Goal: Task Accomplishment & Management: Use online tool/utility

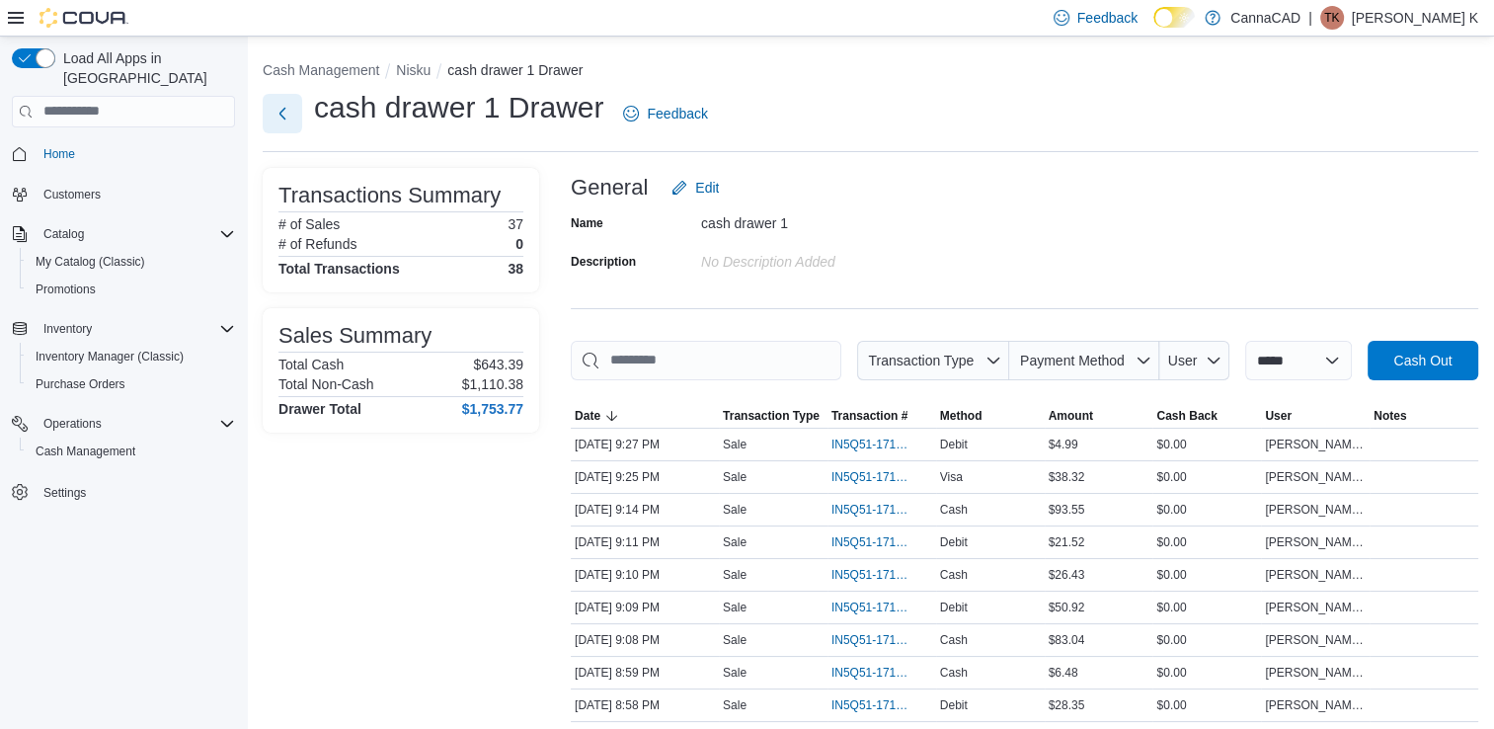
drag, startPoint x: 1304, startPoint y: 606, endPoint x: 293, endPoint y: 117, distance: 1122.9
click at [293, 117] on button "Next" at bounding box center [283, 114] width 40 height 40
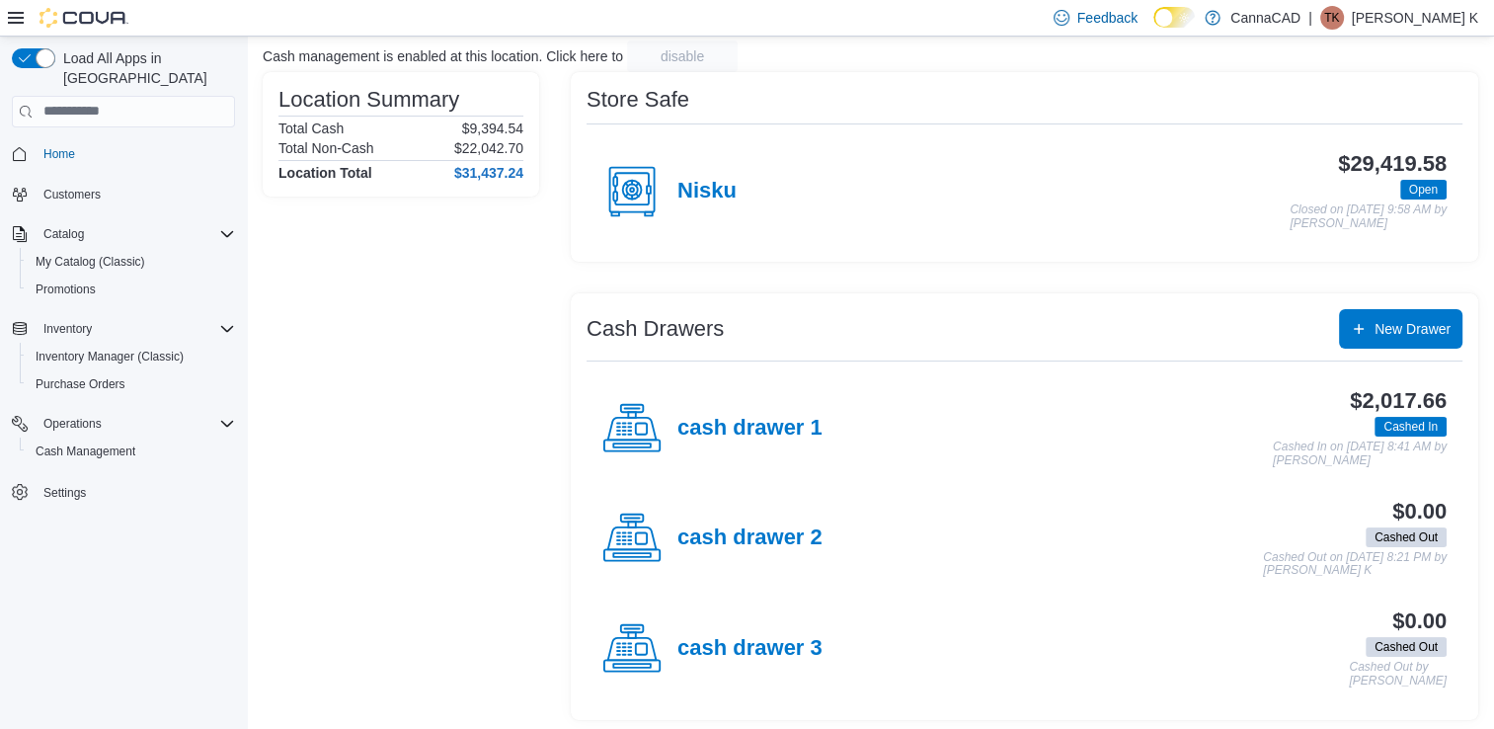
scroll to position [131, 0]
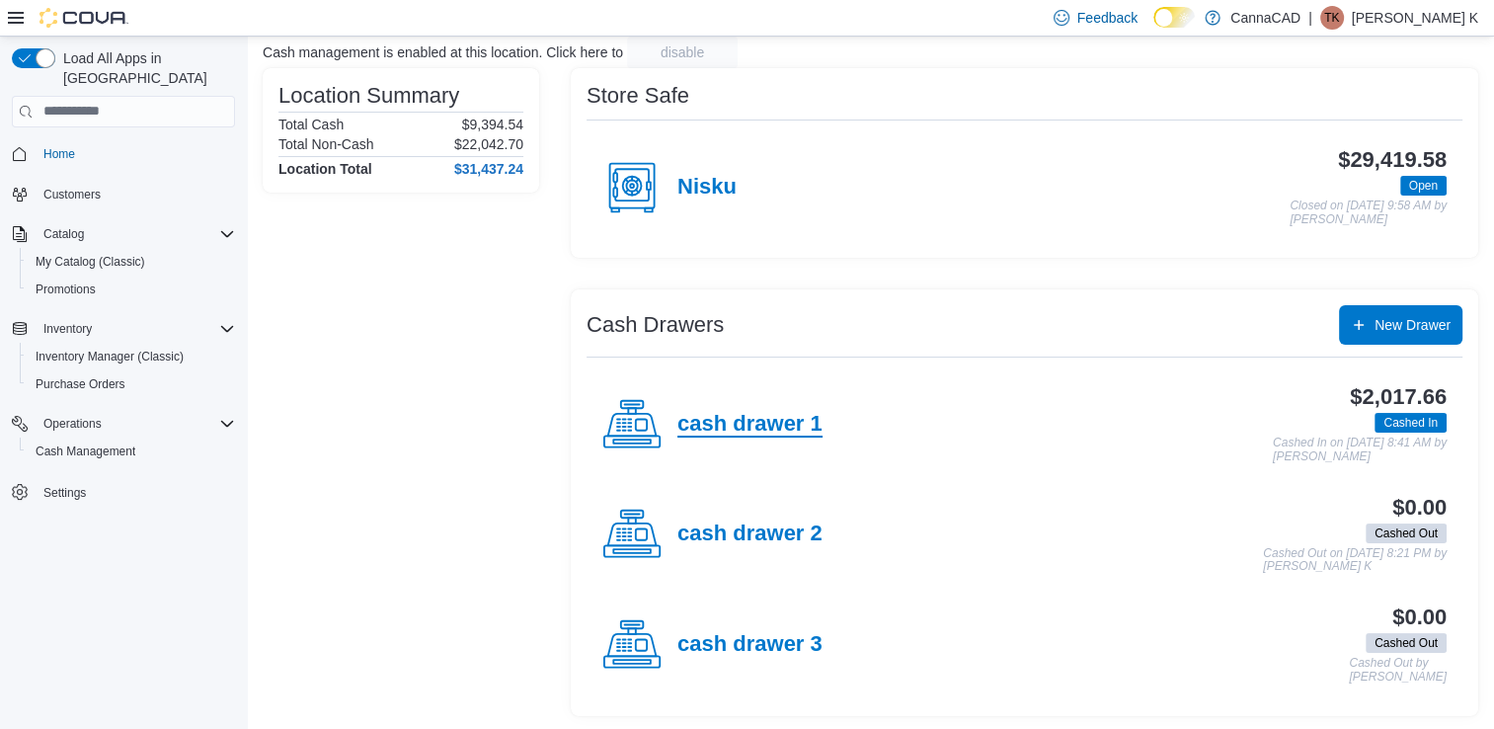
click at [786, 426] on h4 "cash drawer 1" at bounding box center [750, 425] width 145 height 26
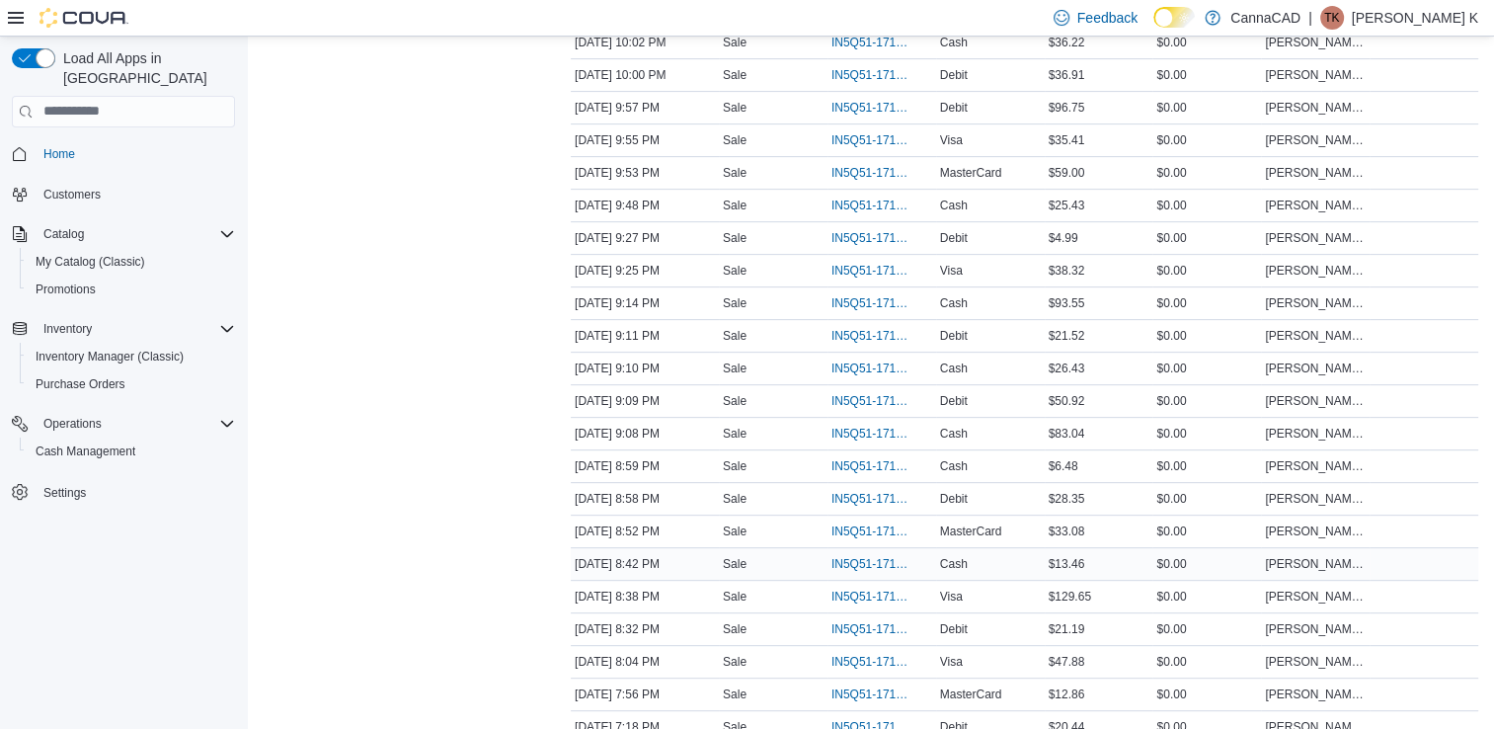
scroll to position [691, 0]
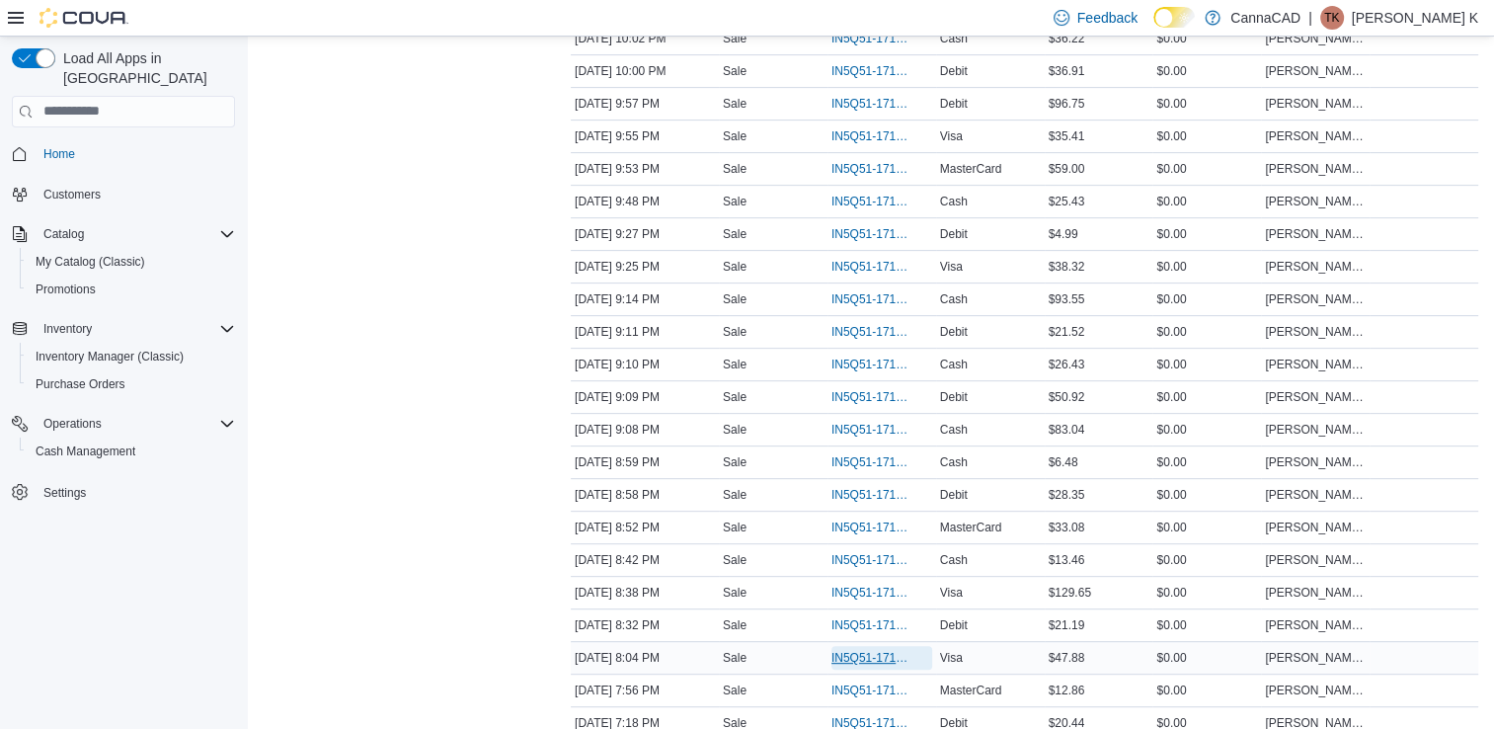
click at [872, 650] on span "IN5Q51-171751" at bounding box center [872, 658] width 81 height 16
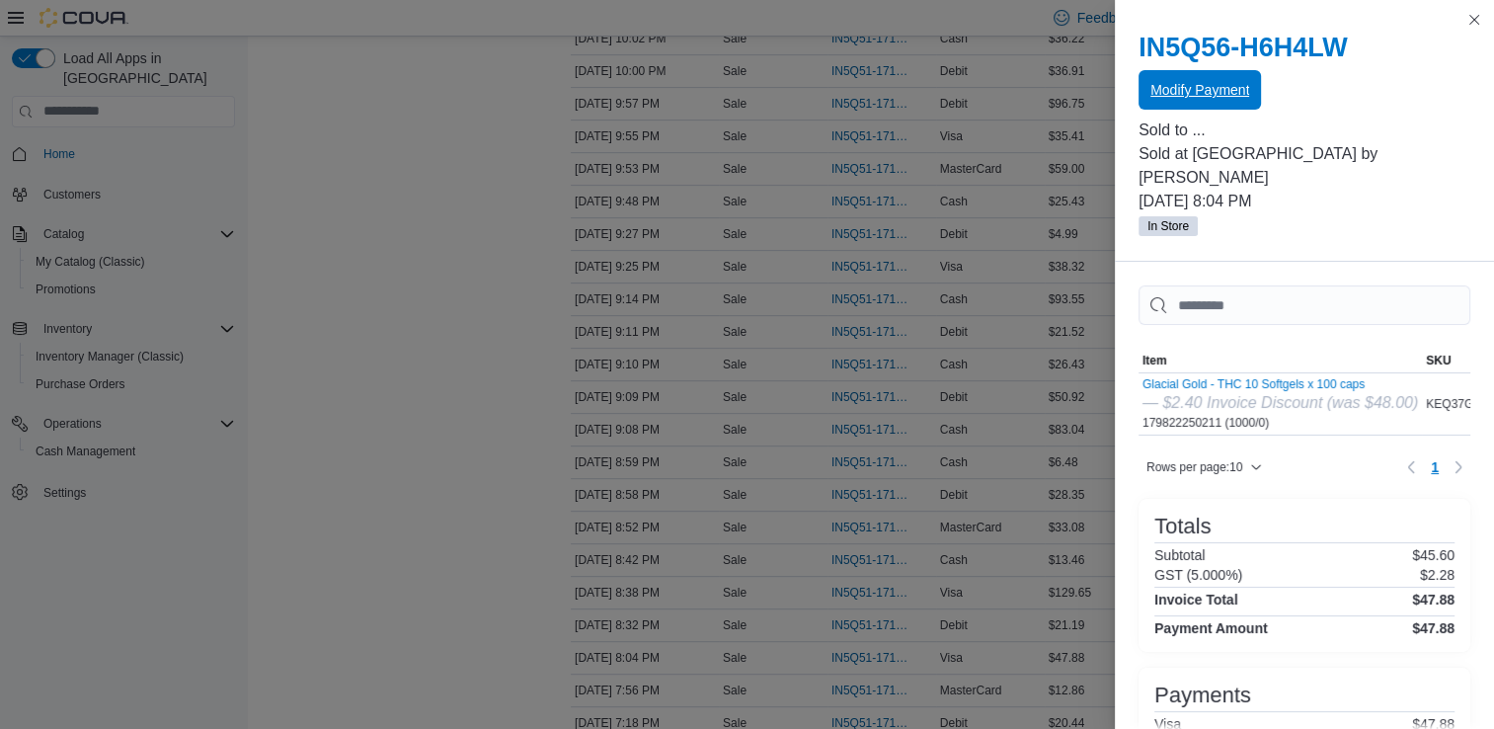
click at [1221, 90] on span "Modify Payment" at bounding box center [1200, 90] width 99 height 20
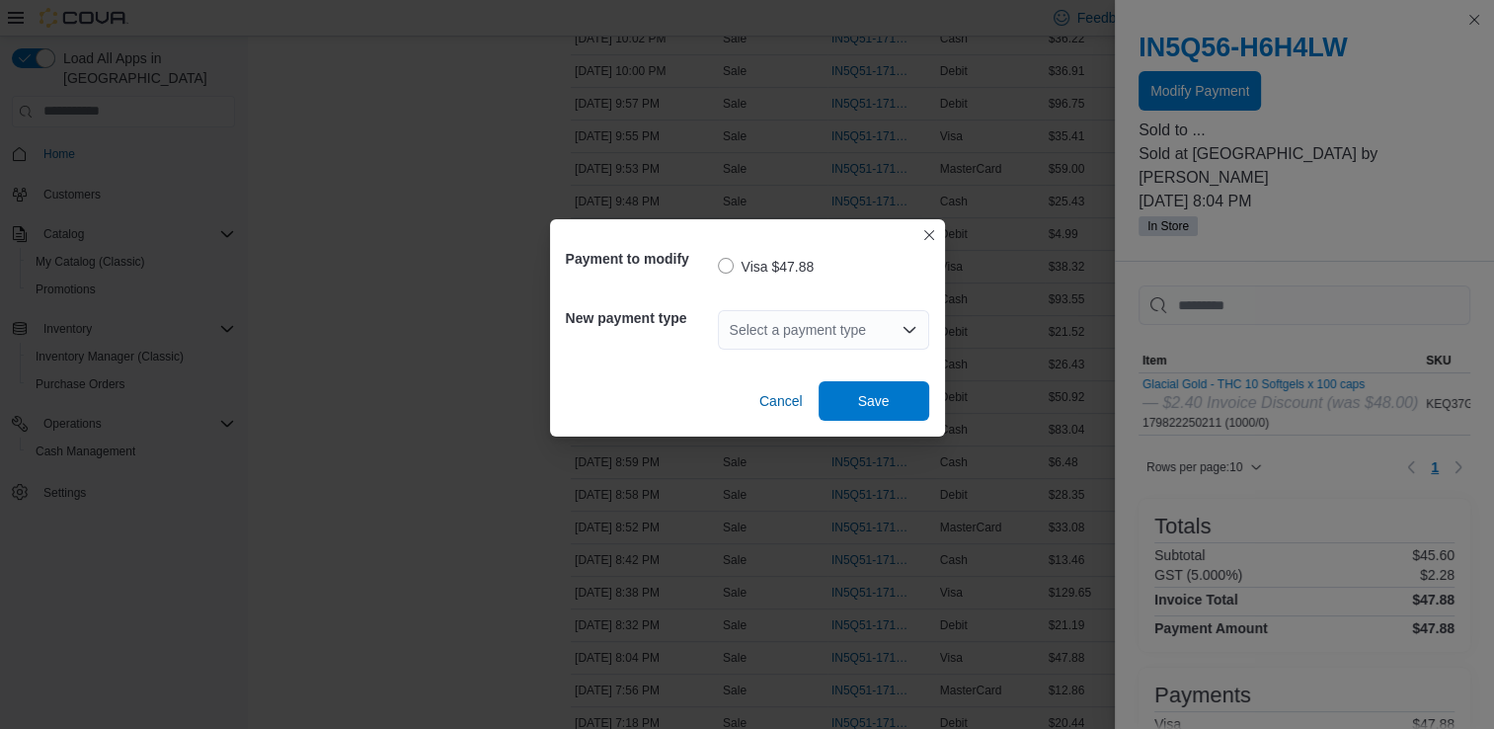
click at [821, 328] on div "Select a payment type" at bounding box center [823, 330] width 211 height 40
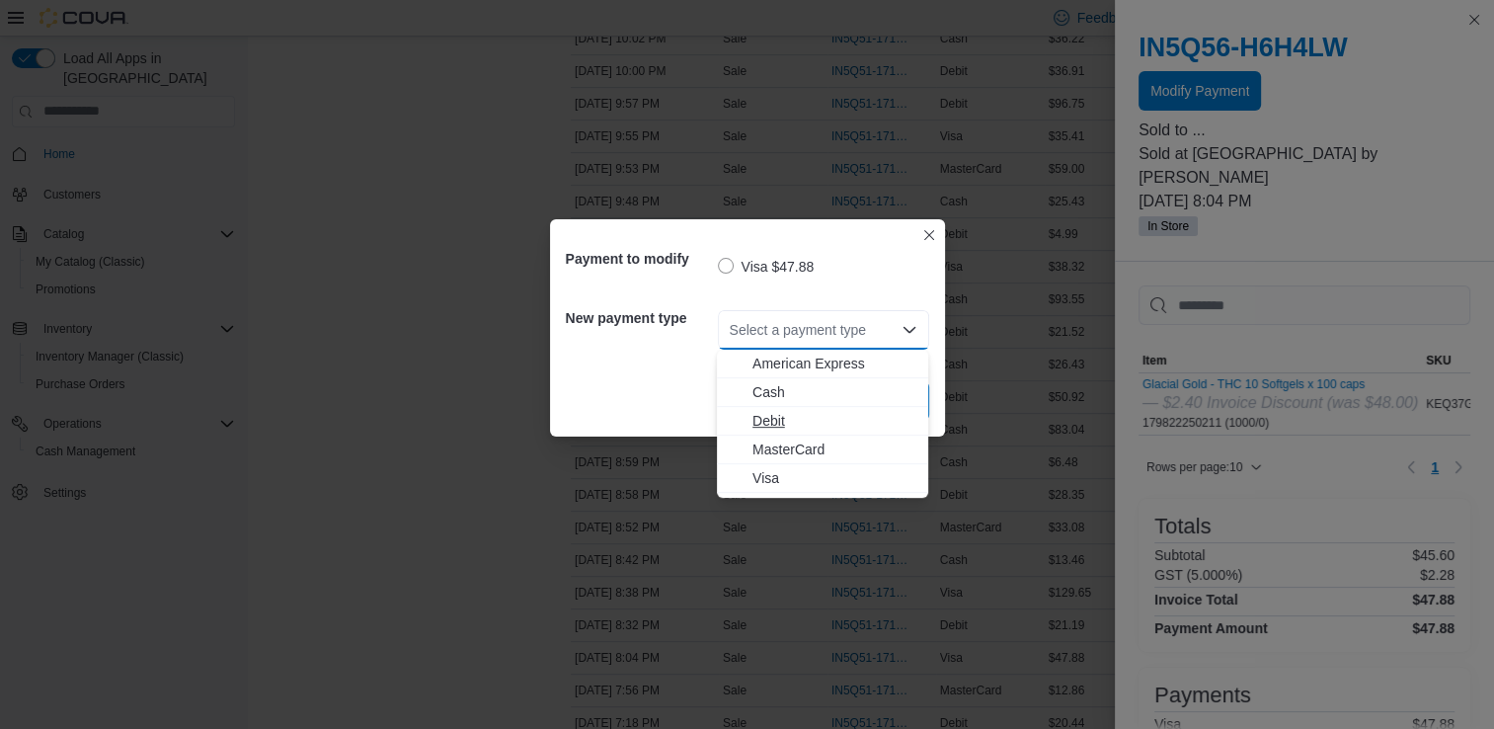
click at [783, 413] on span "Debit" at bounding box center [835, 421] width 164 height 20
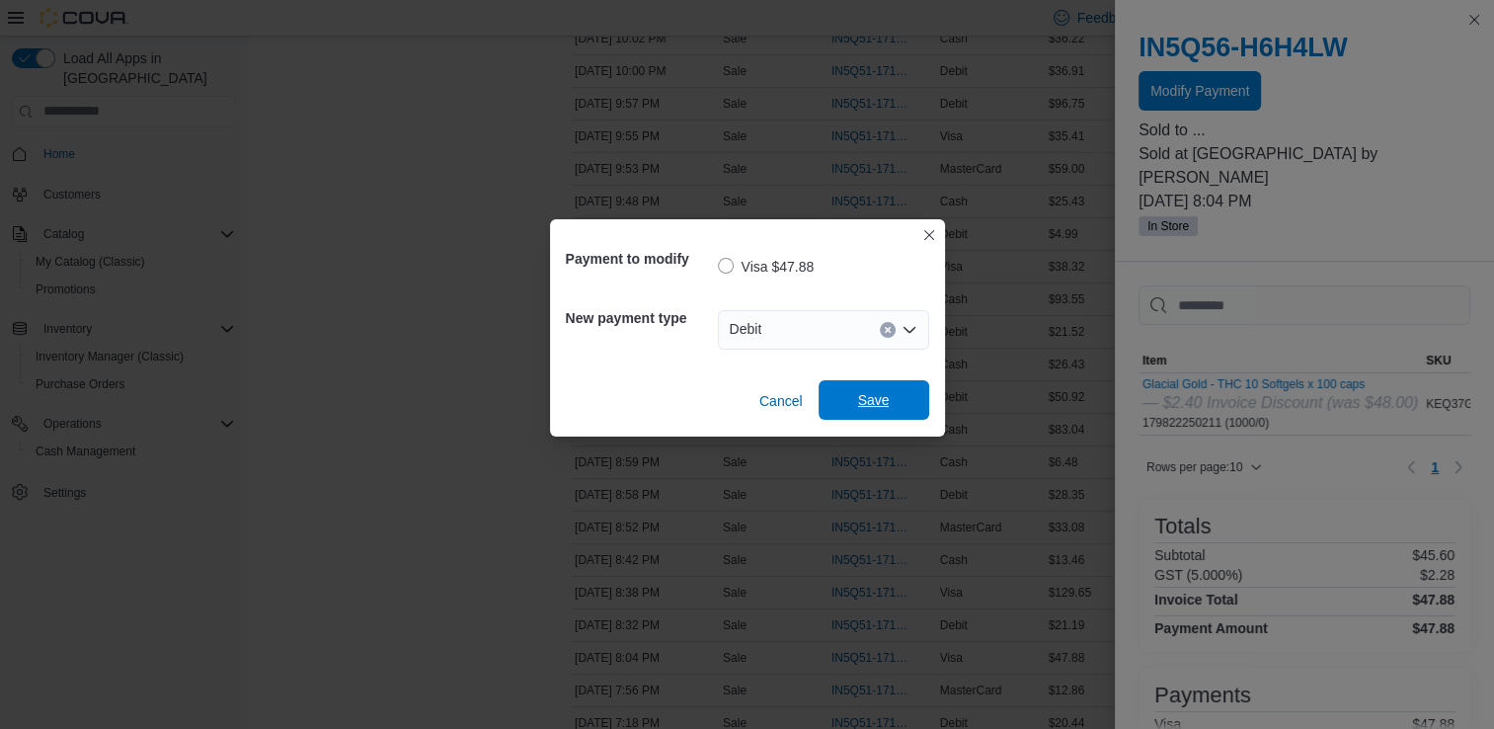
click at [841, 392] on span "Save" at bounding box center [874, 400] width 87 height 40
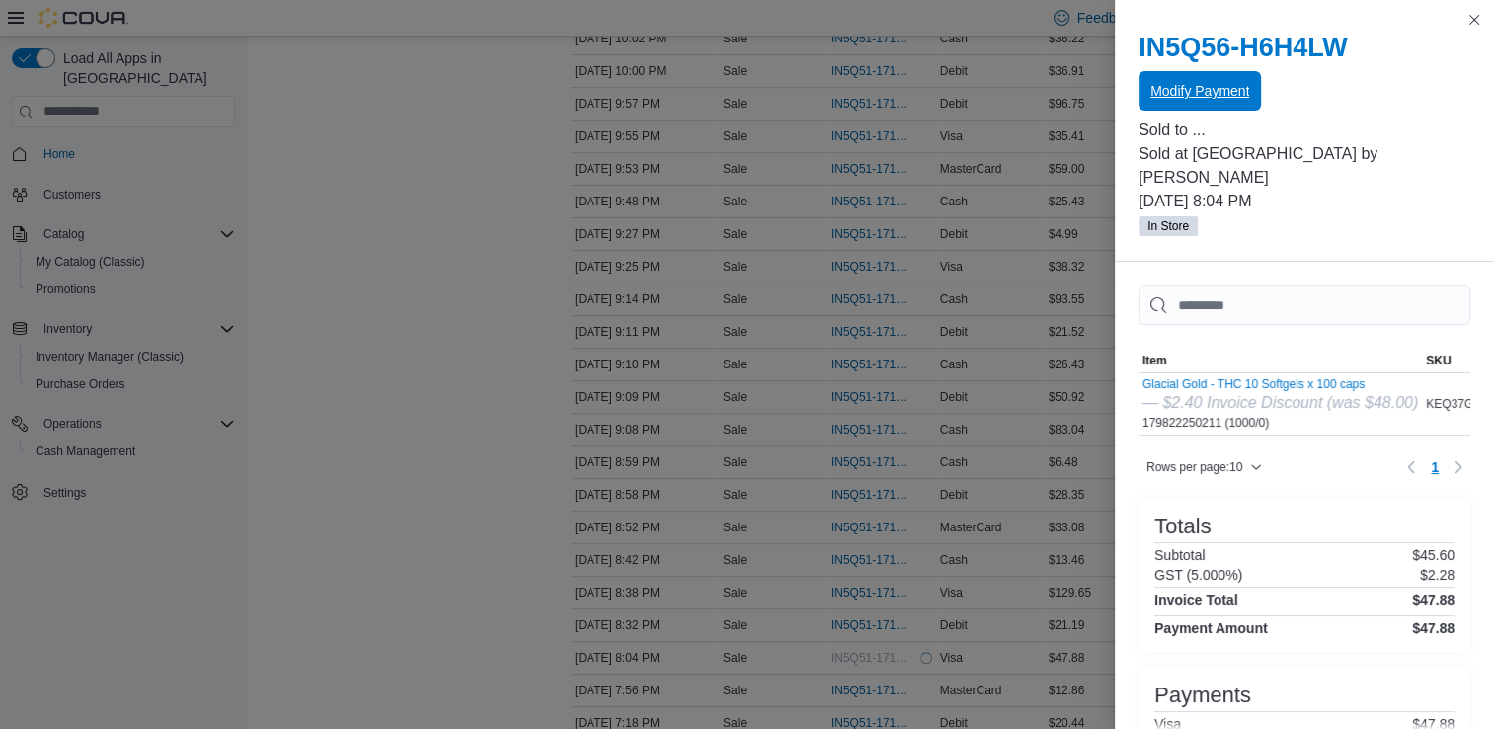
scroll to position [0, 0]
click at [1470, 23] on button "Close this dialog" at bounding box center [1475, 19] width 24 height 24
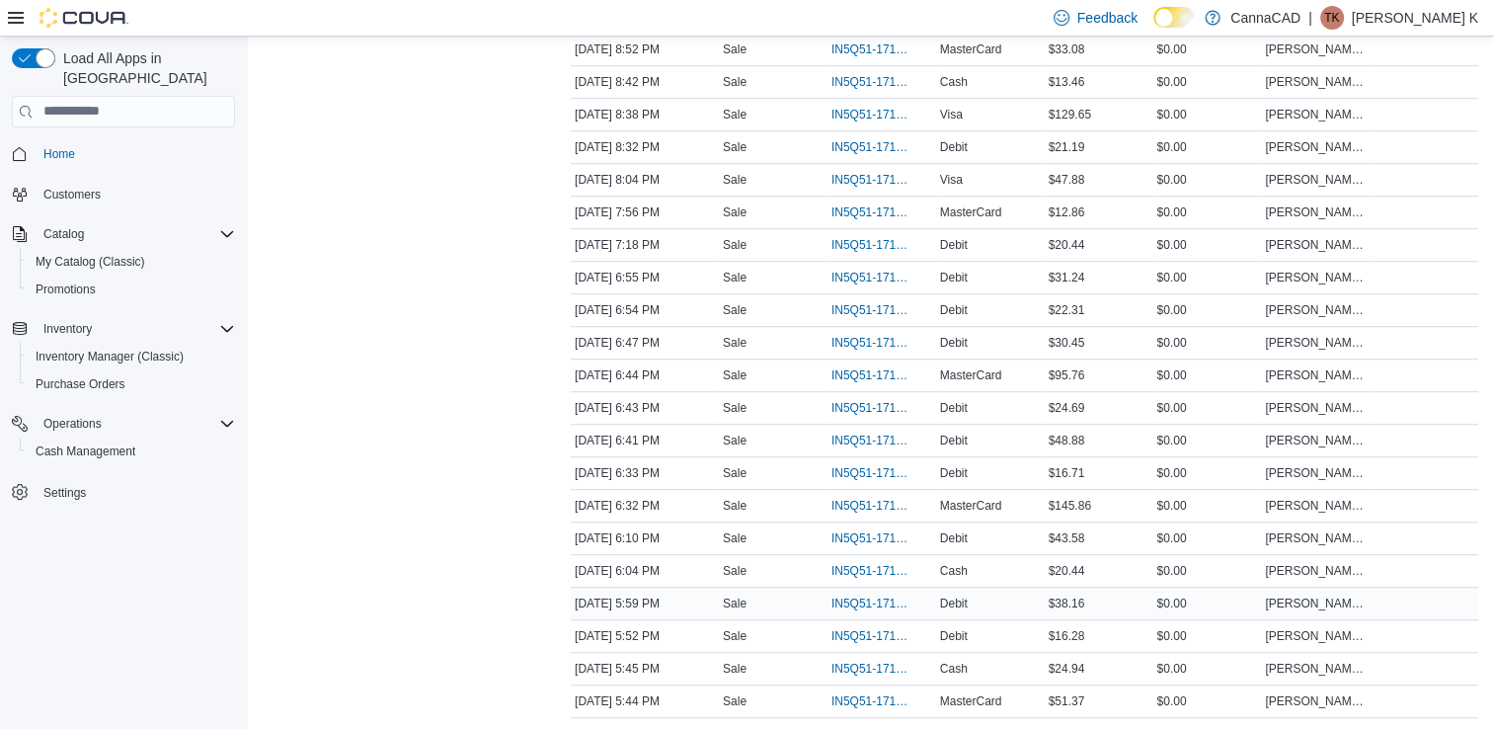
scroll to position [1502, 0]
